Goal: Task Accomplishment & Management: Use online tool/utility

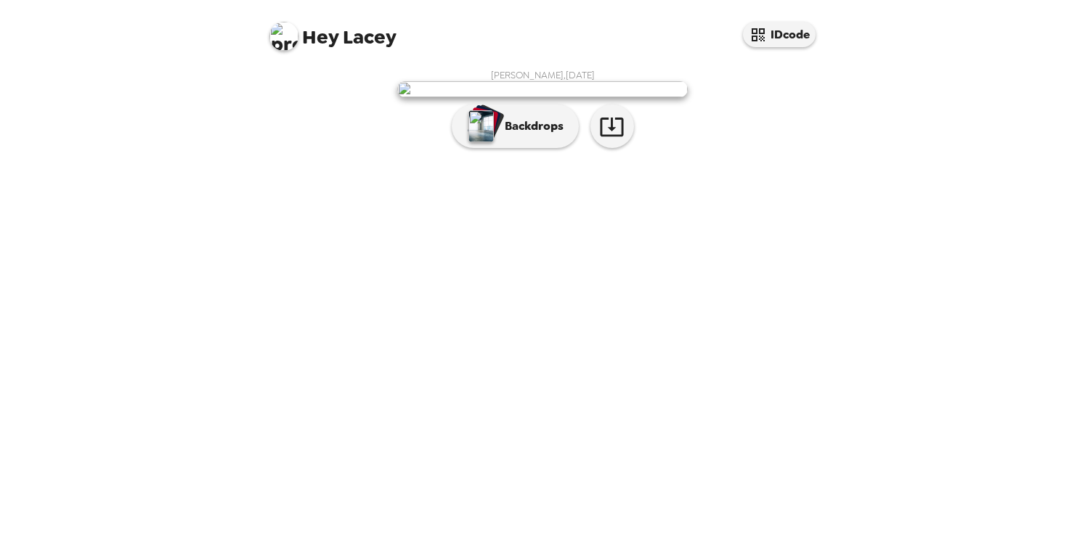
click at [579, 97] on img at bounding box center [542, 89] width 290 height 16
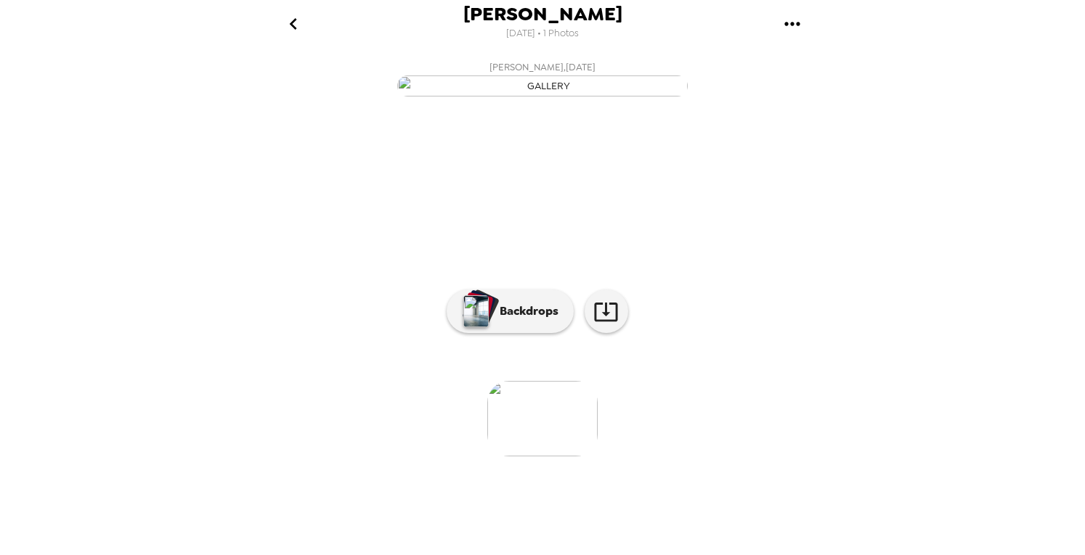
scroll to position [73, 0]
click at [520, 320] on p "Backdrops" at bounding box center [525, 311] width 66 height 17
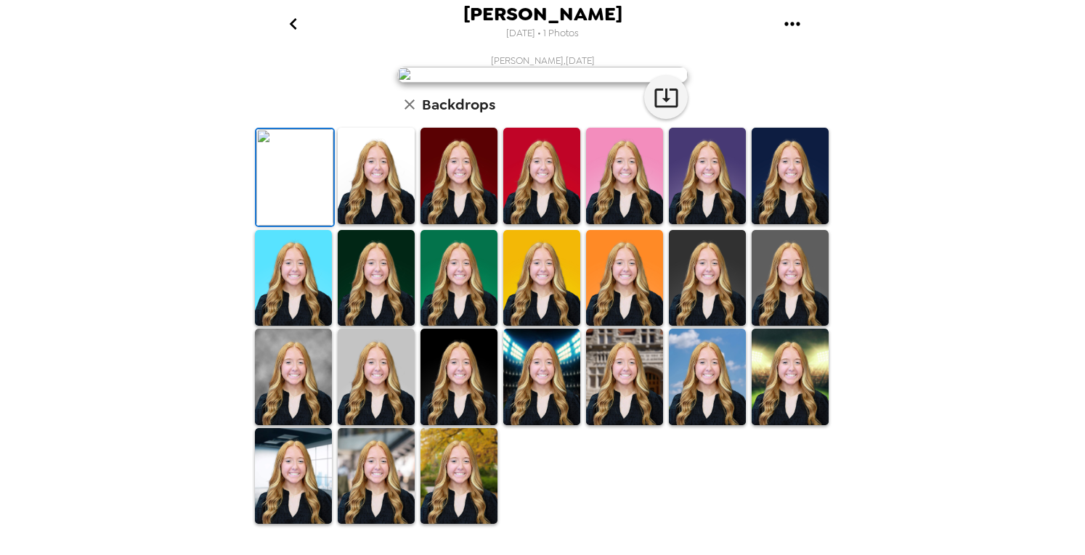
scroll to position [317, 0]
click at [465, 484] on img at bounding box center [458, 476] width 77 height 97
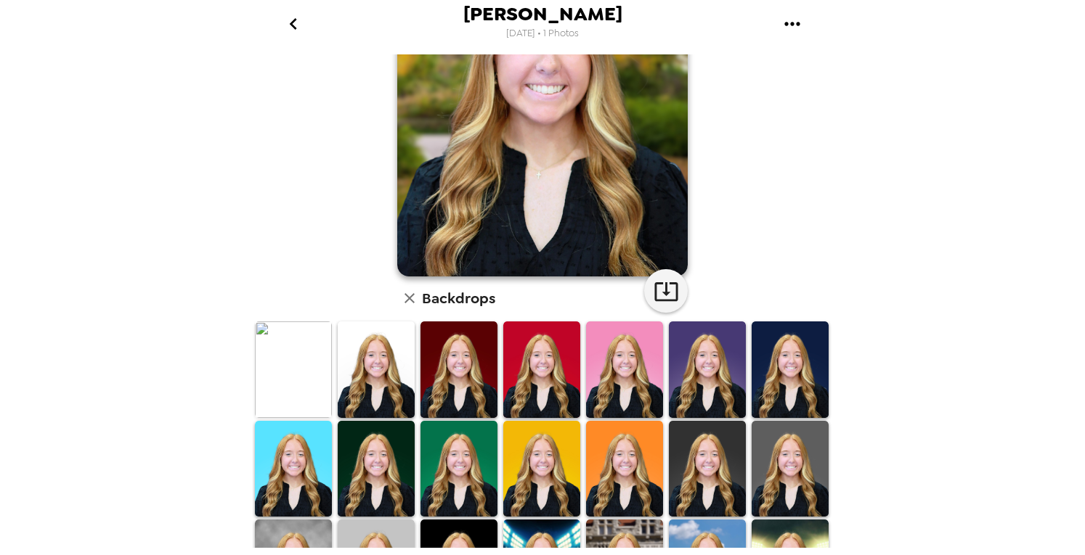
scroll to position [0, 0]
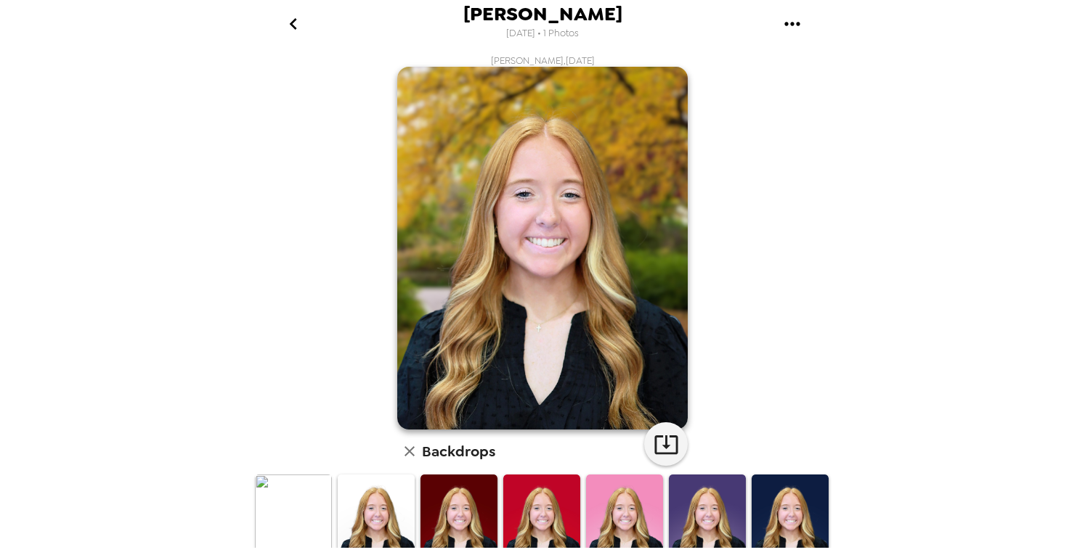
click at [552, 249] on img at bounding box center [542, 248] width 290 height 363
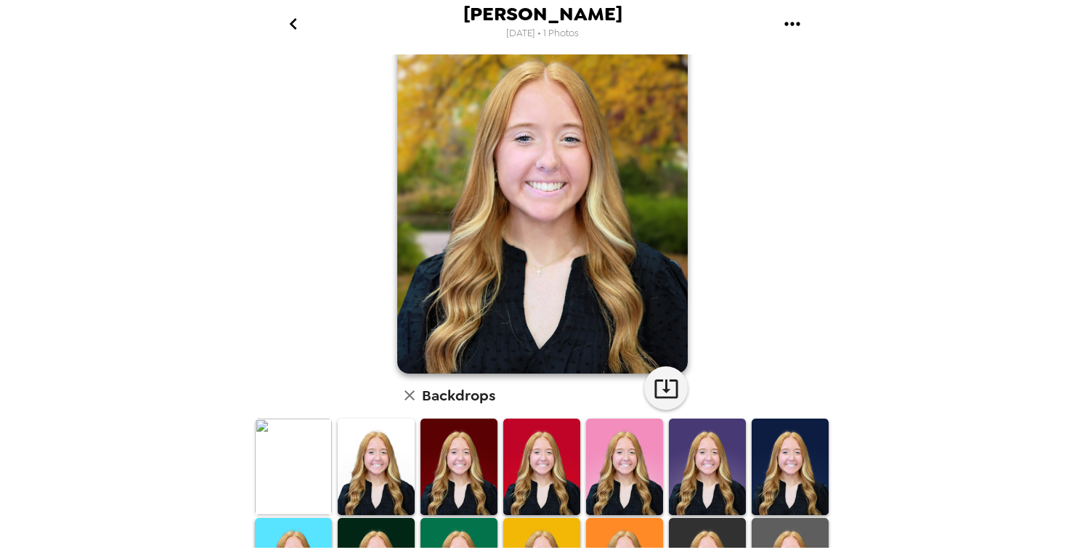
scroll to position [99, 0]
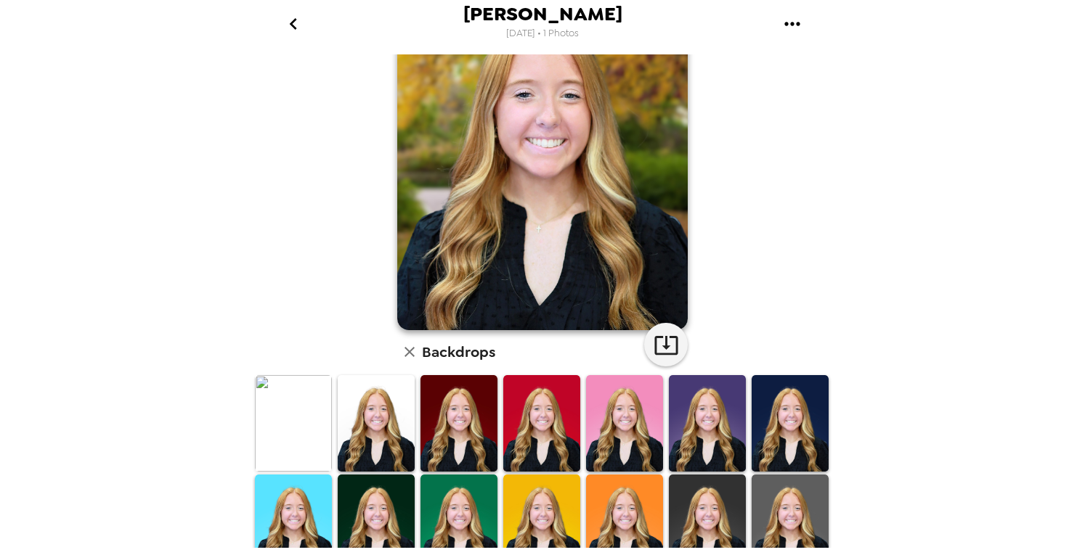
click at [669, 391] on img at bounding box center [707, 423] width 77 height 97
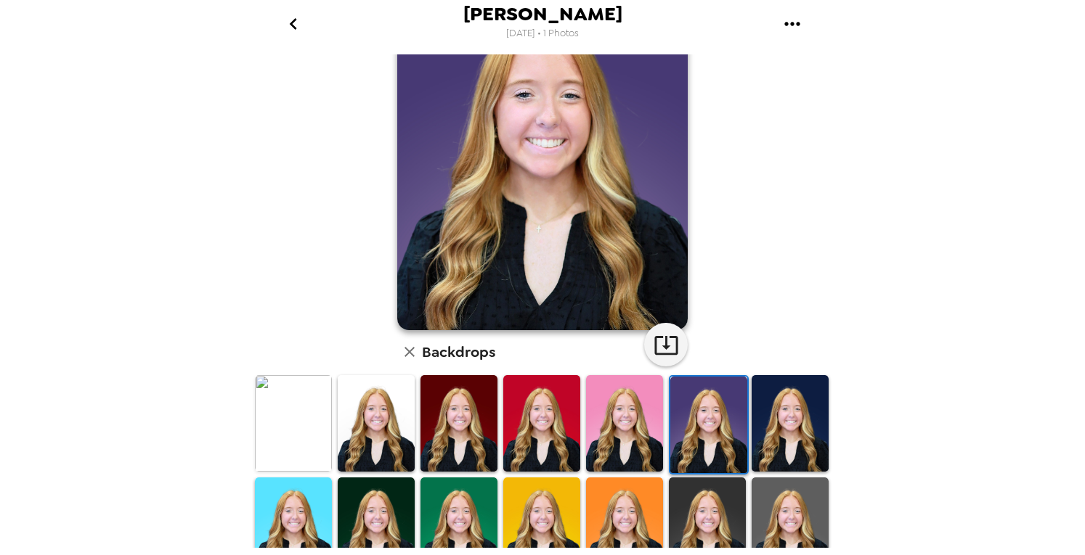
click at [359, 409] on img at bounding box center [376, 423] width 77 height 97
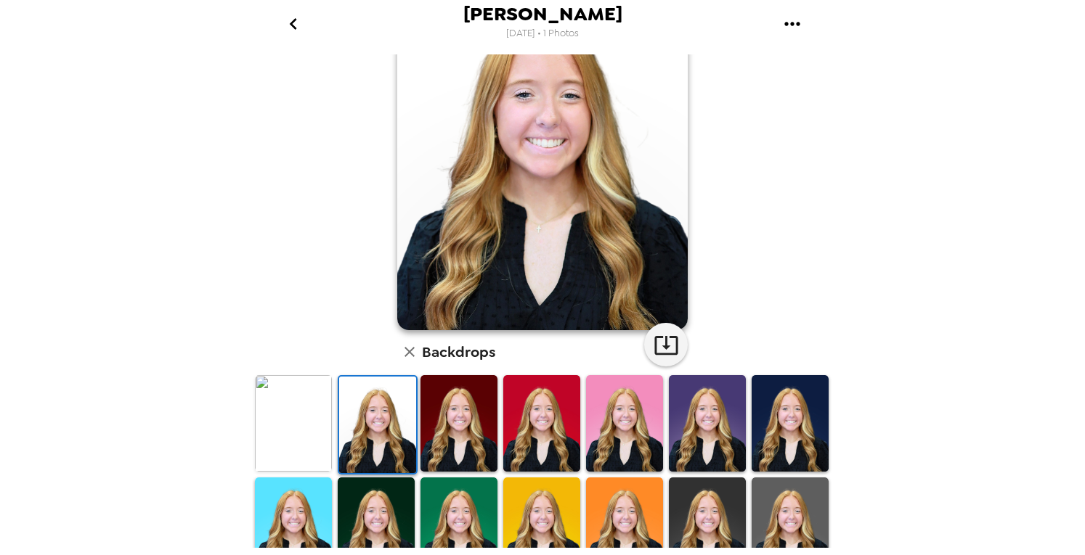
scroll to position [0, 0]
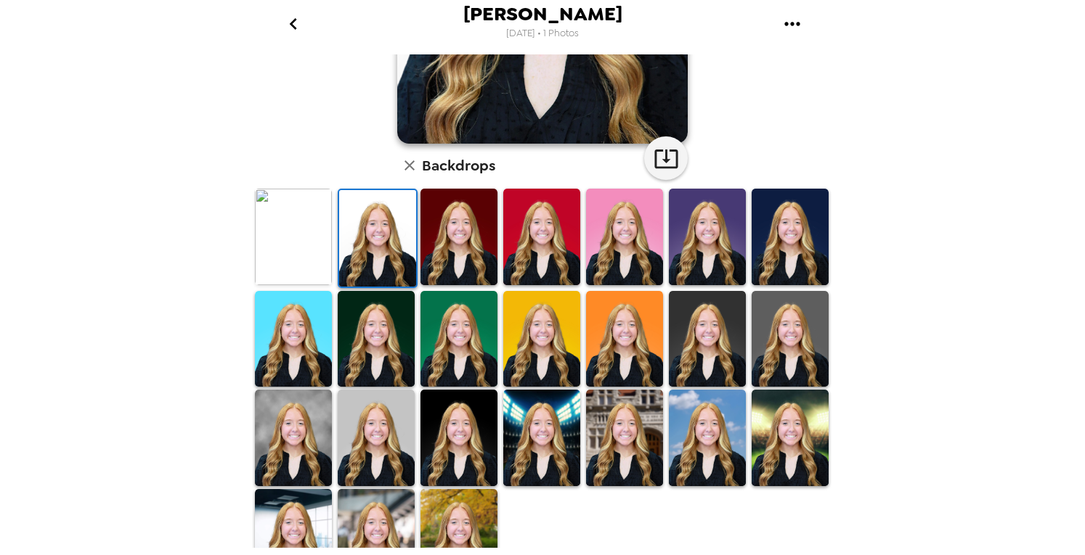
click at [314, 447] on img at bounding box center [293, 438] width 77 height 97
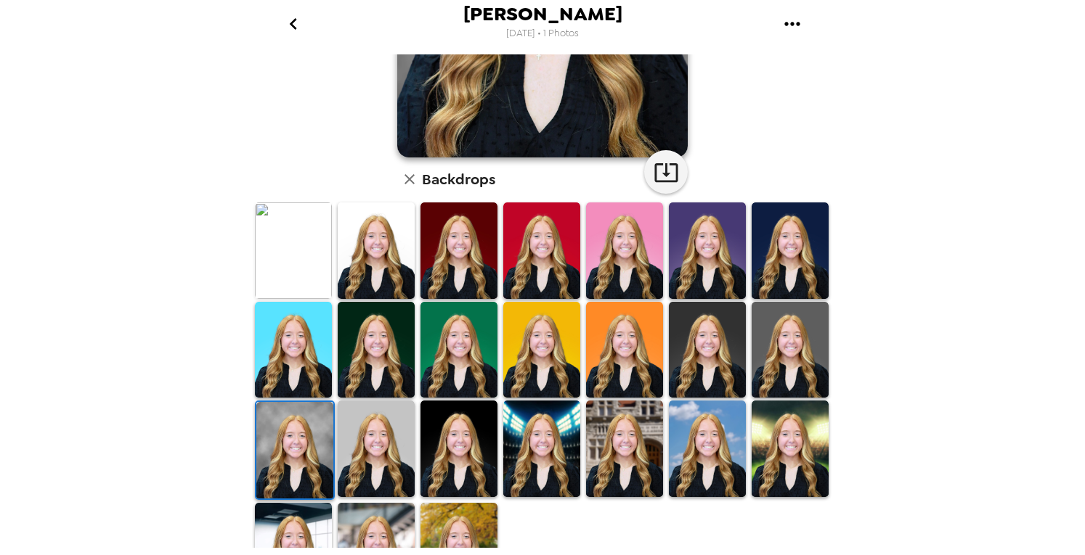
click at [375, 455] on img at bounding box center [376, 449] width 77 height 97
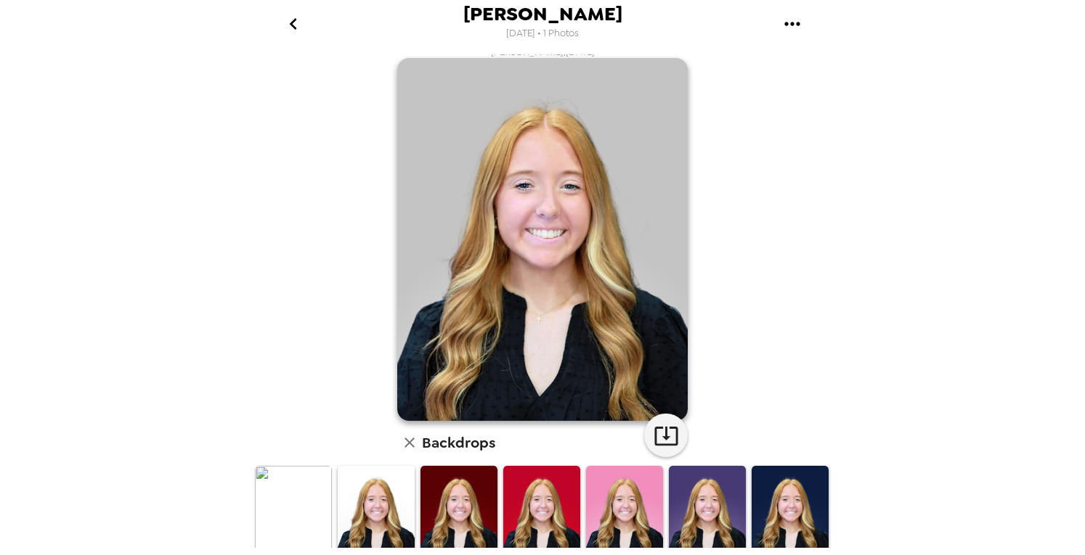
scroll to position [9, 0]
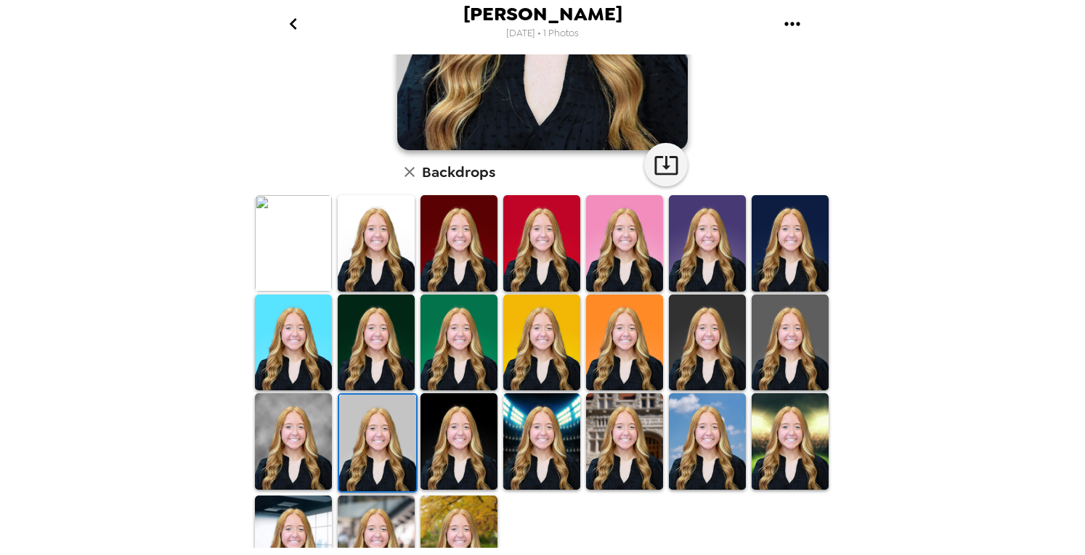
click at [402, 364] on img at bounding box center [376, 343] width 77 height 97
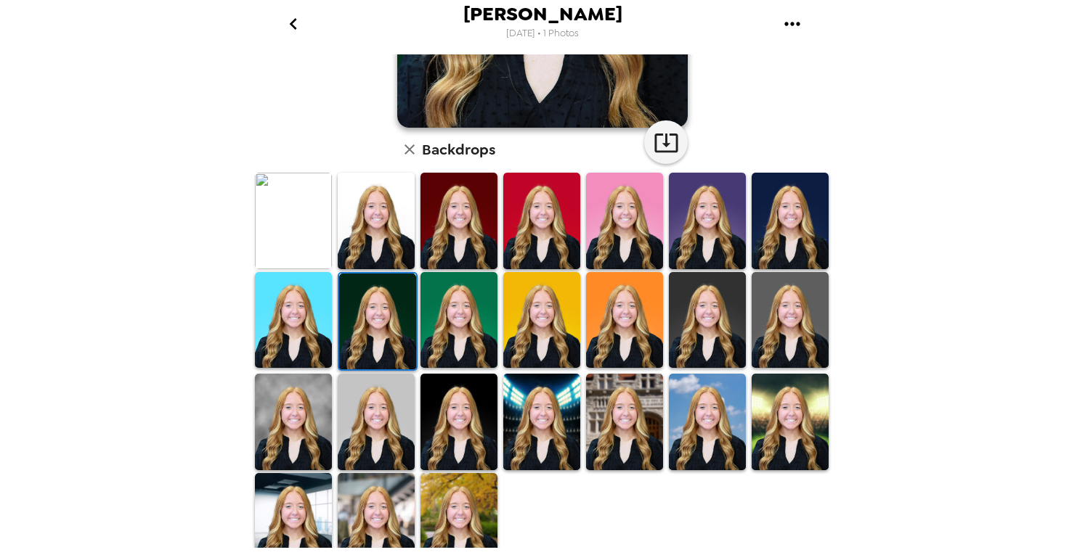
scroll to position [303, 0]
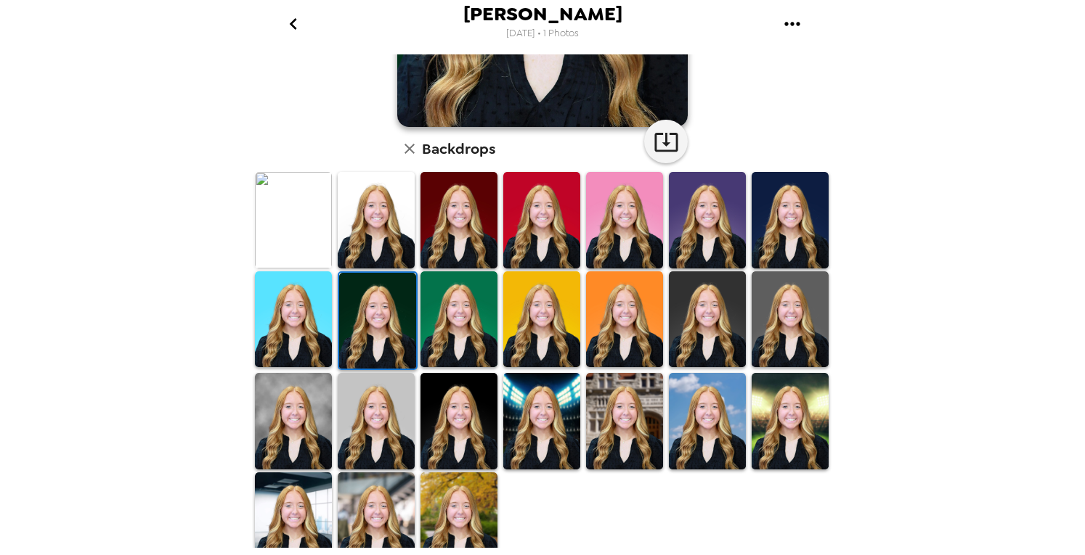
click at [468, 448] on img at bounding box center [458, 421] width 77 height 97
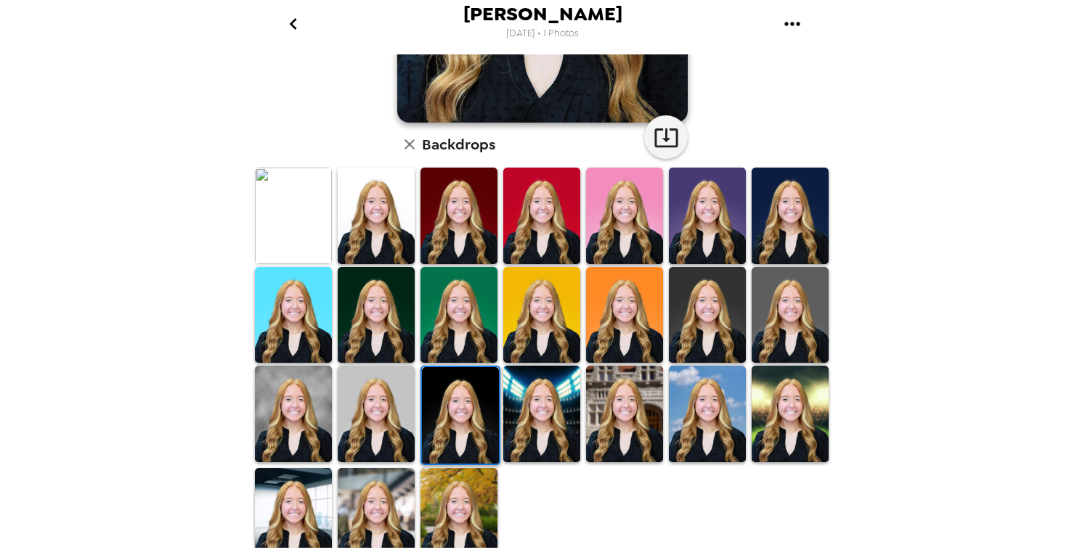
click at [534, 411] on img at bounding box center [541, 414] width 77 height 97
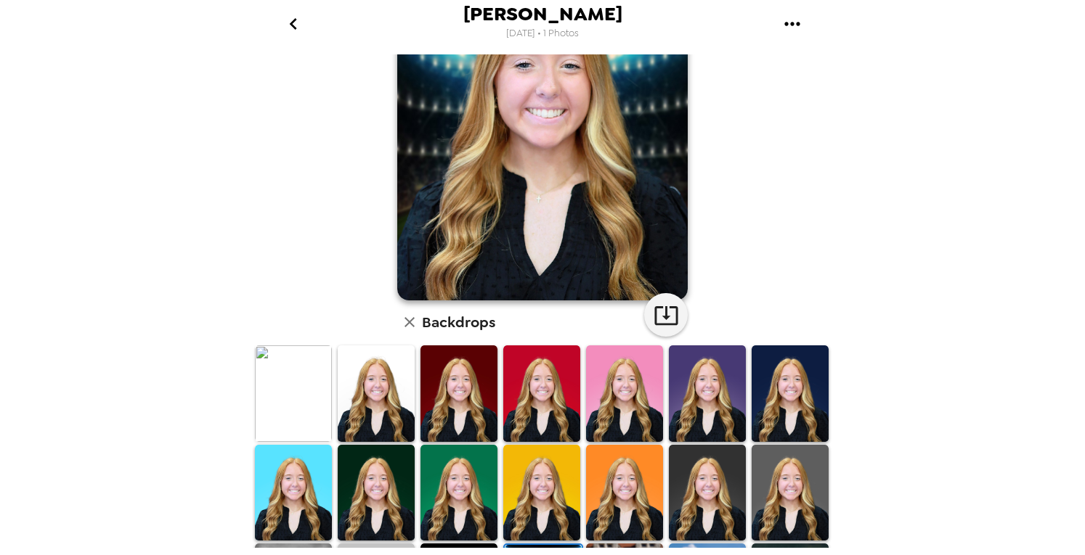
scroll to position [0, 0]
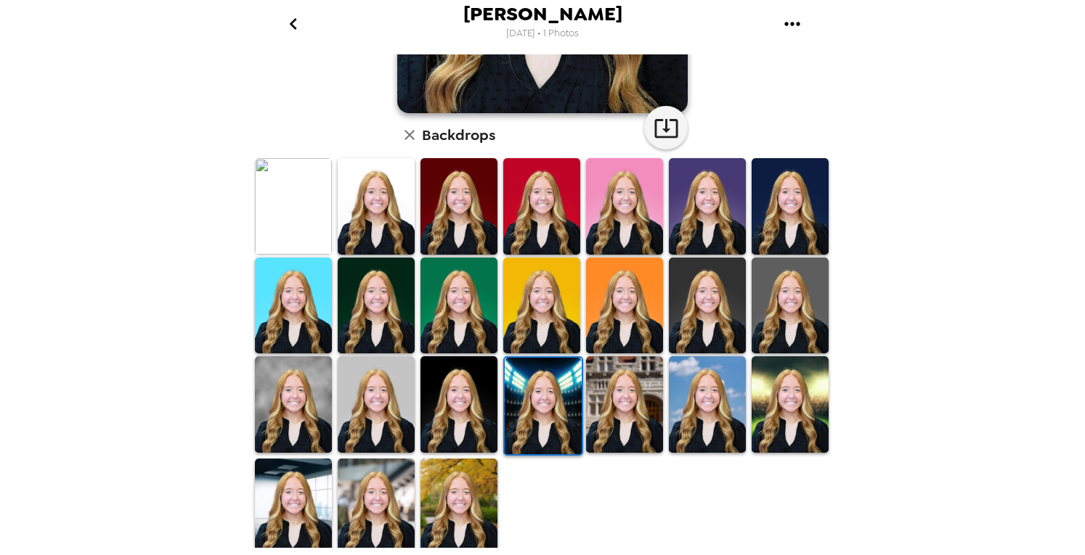
click at [638, 403] on img at bounding box center [624, 405] width 77 height 97
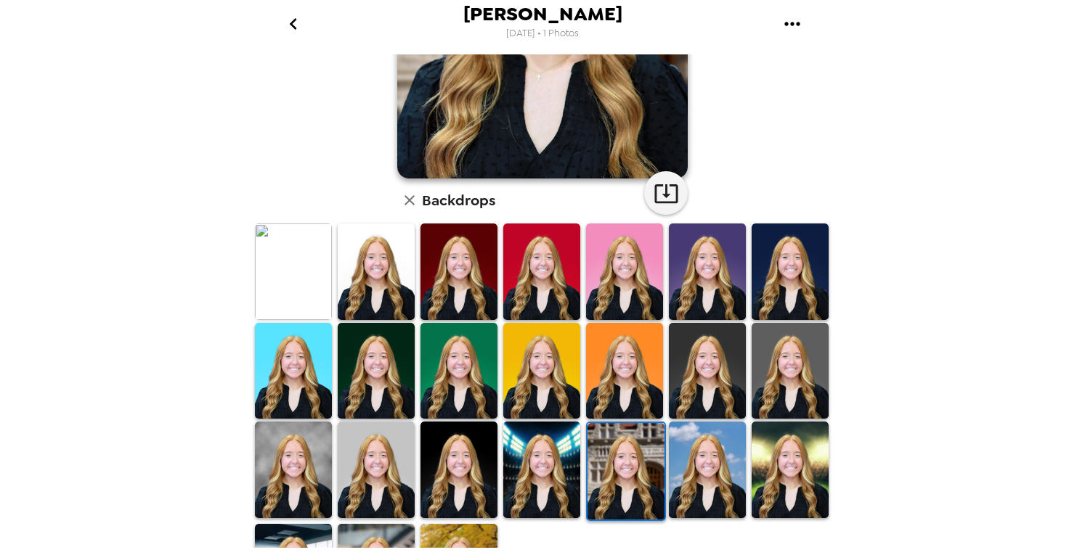
scroll to position [289, 0]
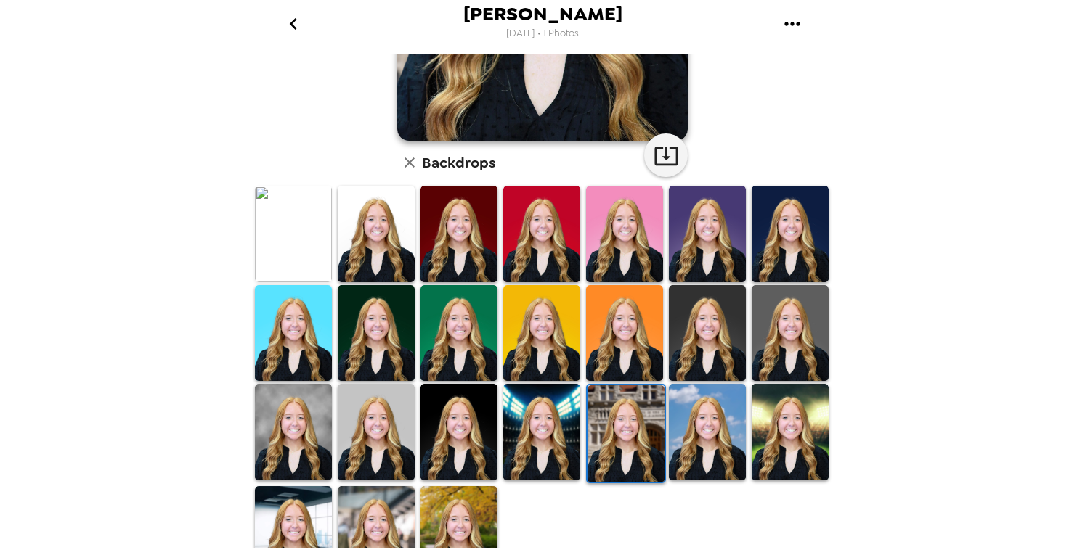
click at [688, 423] on img at bounding box center [707, 432] width 77 height 97
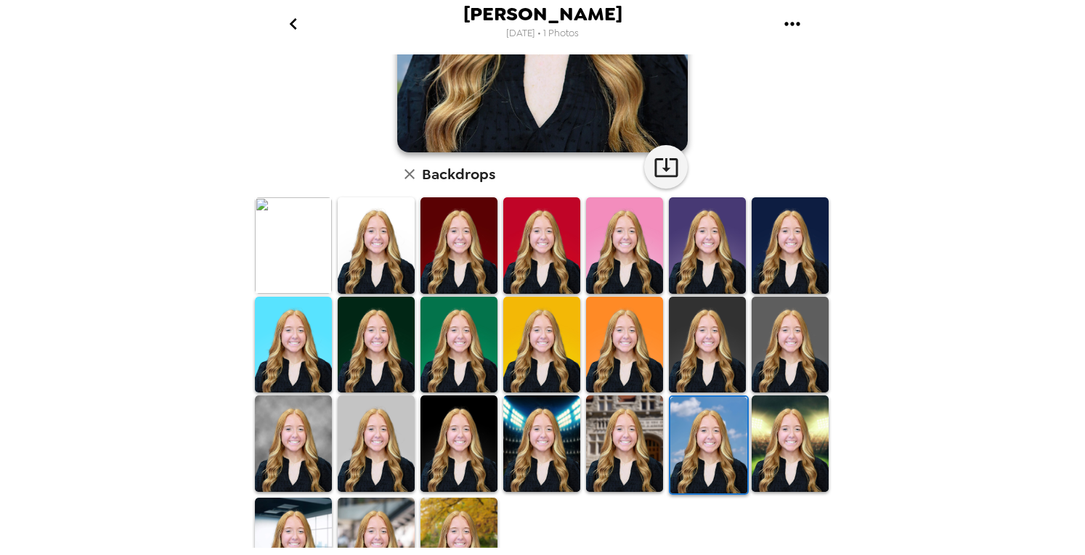
scroll to position [279, 0]
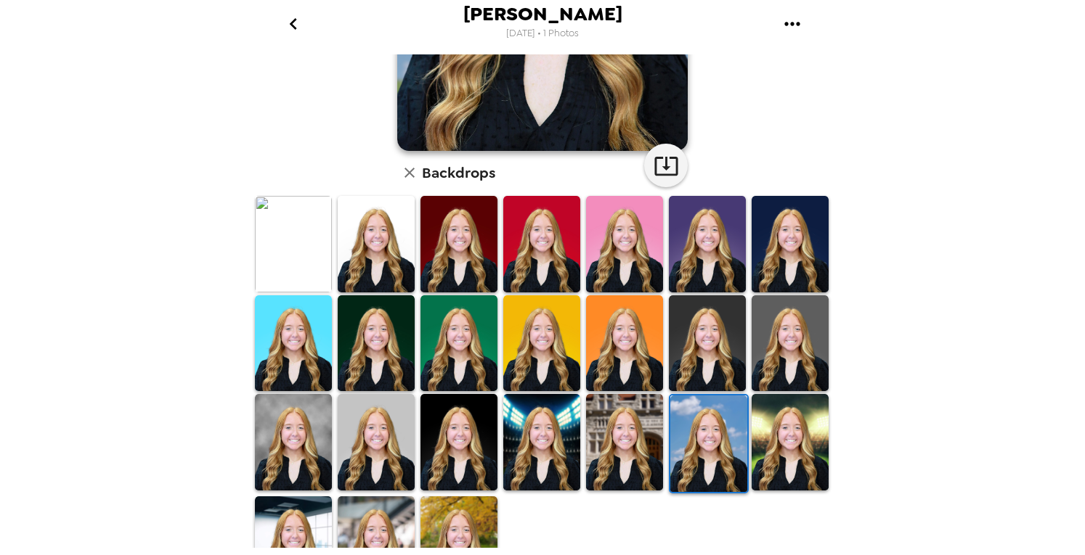
click at [770, 425] on img at bounding box center [790, 442] width 77 height 97
